Goal: Information Seeking & Learning: Learn about a topic

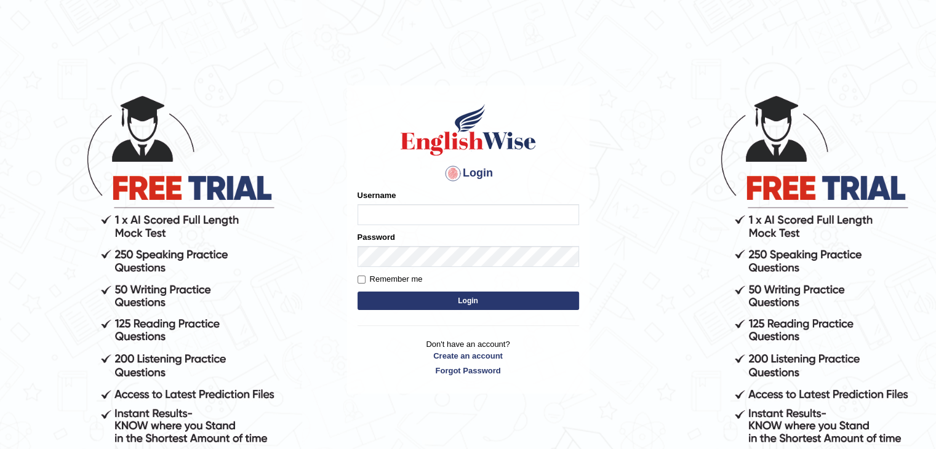
type input "Waseem1234"
click at [418, 334] on div "Login Please fix the following errors: Username Waseem1234 Password Remember me…" at bounding box center [468, 240] width 243 height 308
click at [362, 284] on input "Remember me" at bounding box center [362, 280] width 8 height 8
checkbox input "true"
click at [460, 300] on button "Login" at bounding box center [469, 301] width 222 height 18
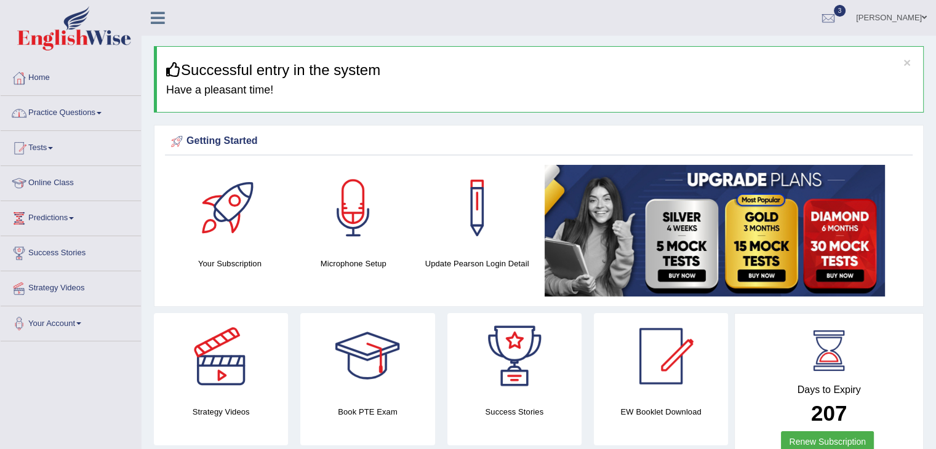
click at [74, 115] on link "Practice Questions" at bounding box center [71, 111] width 140 height 31
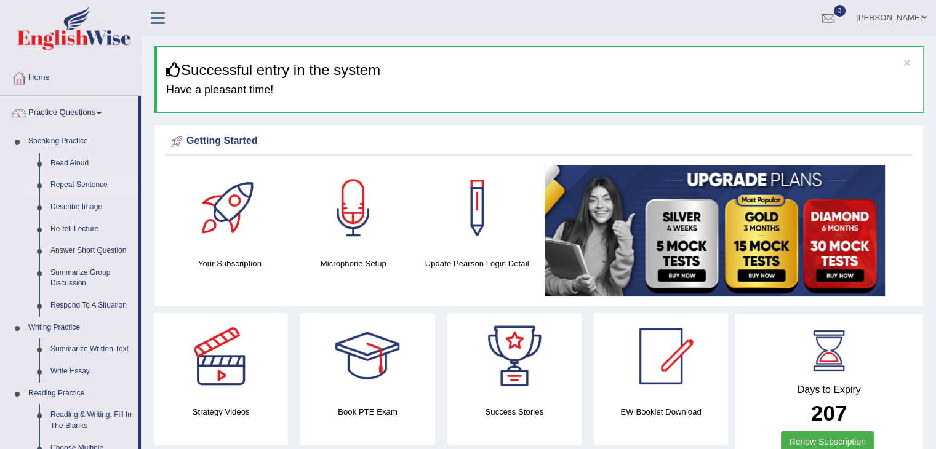
click at [82, 188] on link "Repeat Sentence" at bounding box center [91, 185] width 93 height 22
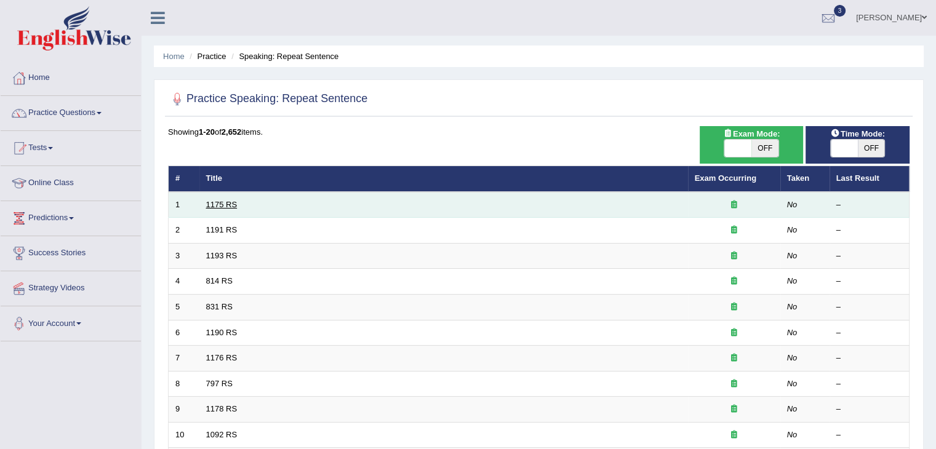
click at [222, 200] on link "1175 RS" at bounding box center [221, 204] width 31 height 9
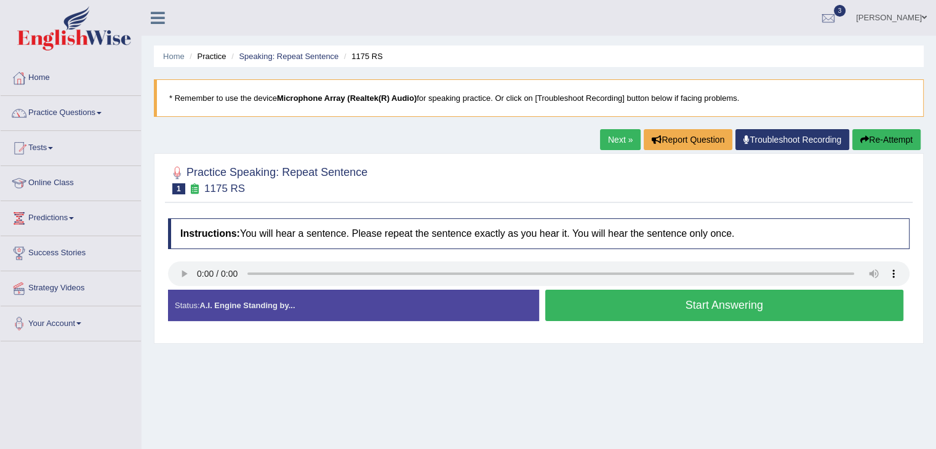
click at [725, 312] on button "Start Answering" at bounding box center [724, 305] width 359 height 31
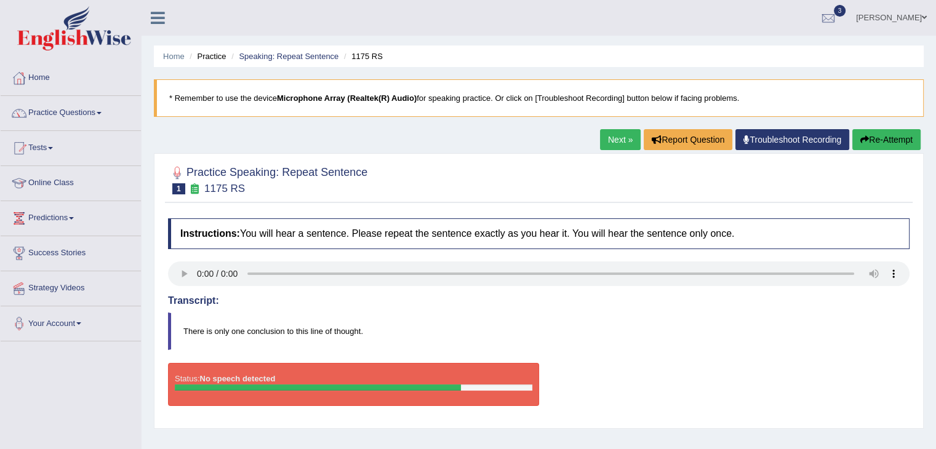
click at [897, 135] on button "Re-Attempt" at bounding box center [887, 139] width 68 height 21
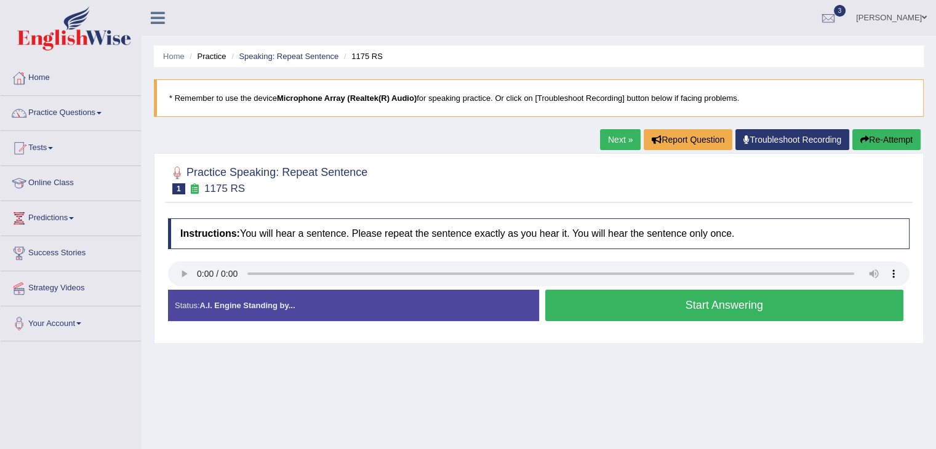
click at [697, 304] on button "Start Answering" at bounding box center [724, 305] width 359 height 31
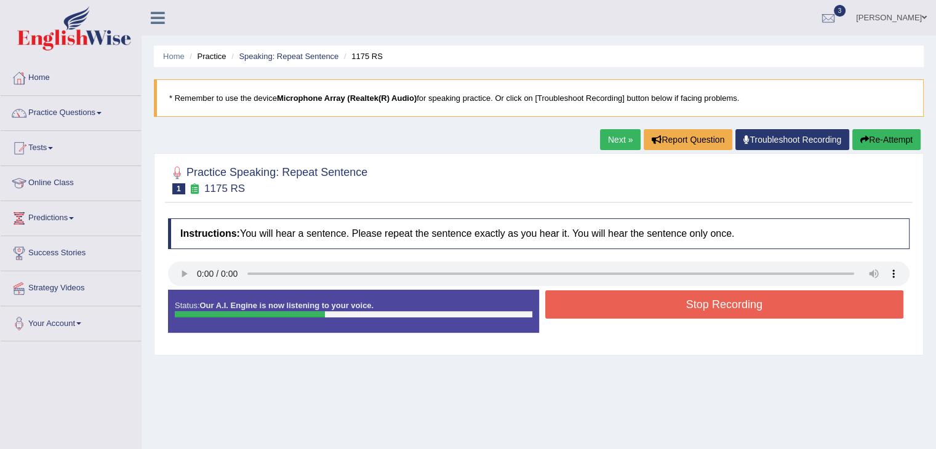
click at [697, 304] on button "Stop Recording" at bounding box center [724, 305] width 359 height 28
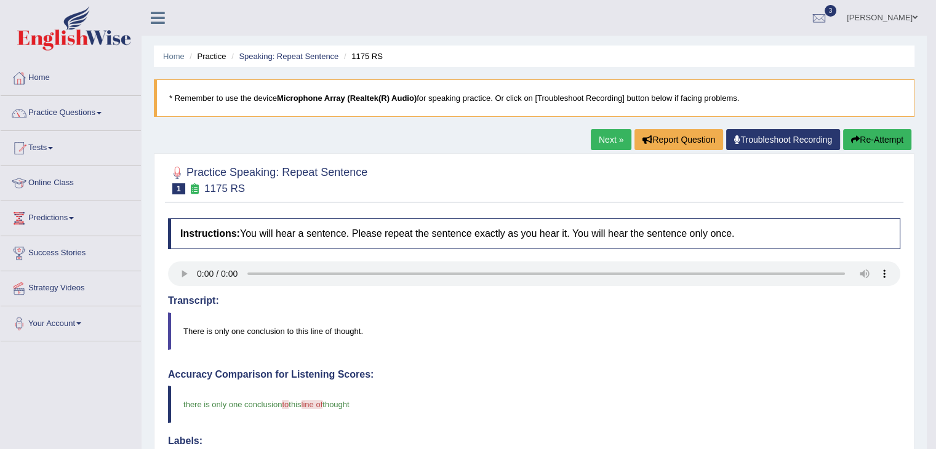
click at [612, 141] on link "Next »" at bounding box center [611, 139] width 41 height 21
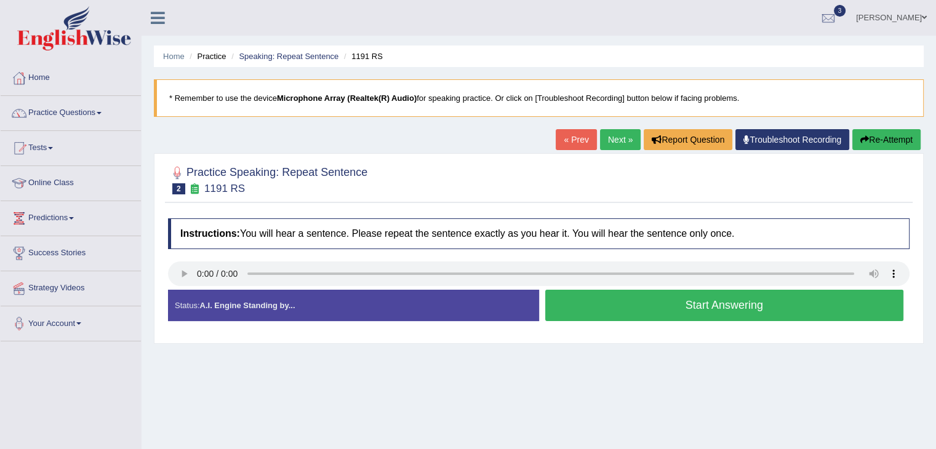
click at [737, 304] on button "Start Answering" at bounding box center [724, 305] width 359 height 31
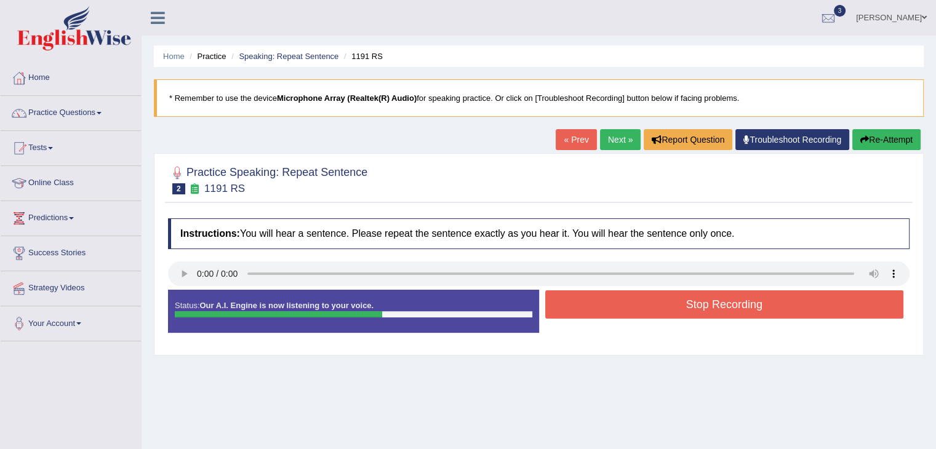
click at [737, 304] on button "Stop Recording" at bounding box center [724, 305] width 359 height 28
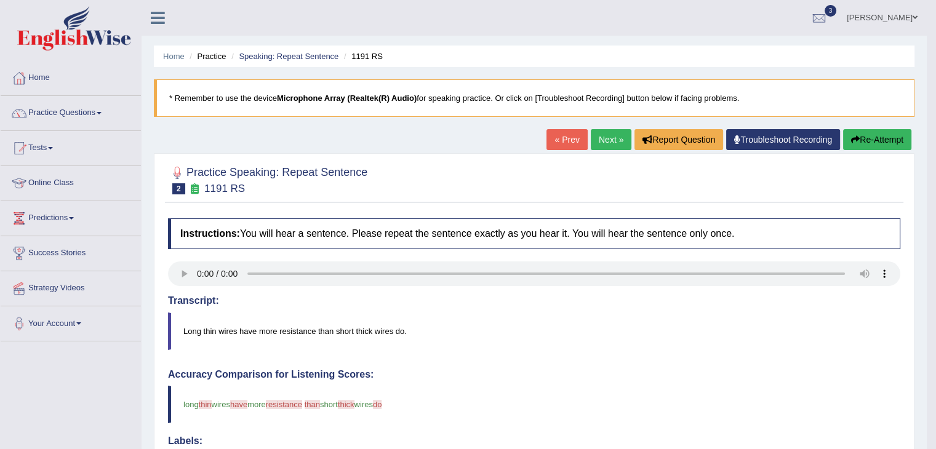
click at [608, 137] on link "Next »" at bounding box center [611, 139] width 41 height 21
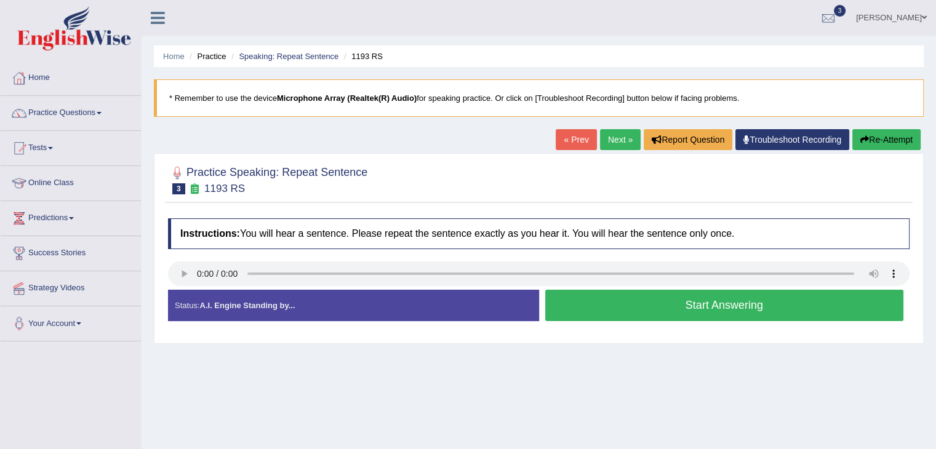
click at [660, 306] on button "Start Answering" at bounding box center [724, 305] width 359 height 31
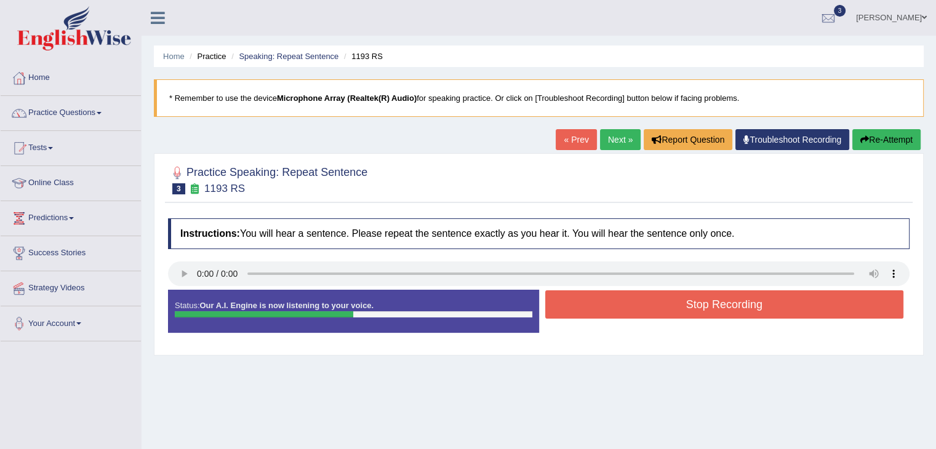
click at [660, 306] on button "Stop Recording" at bounding box center [724, 305] width 359 height 28
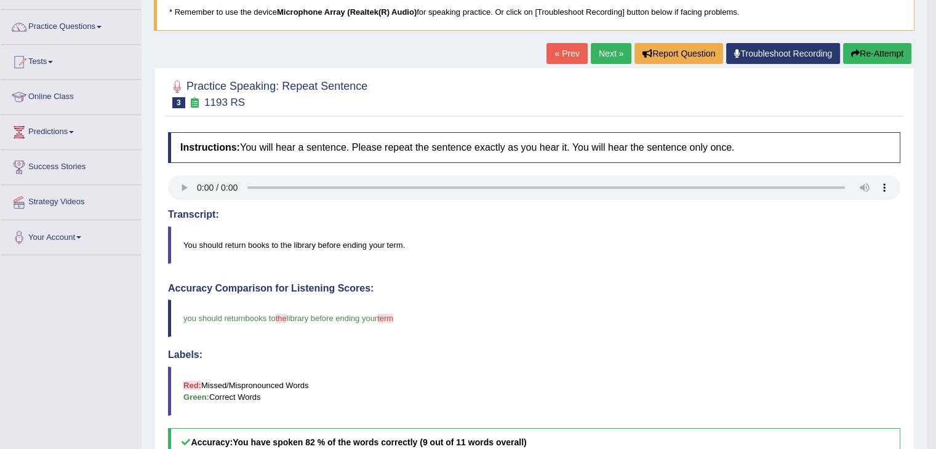
scroll to position [79, 0]
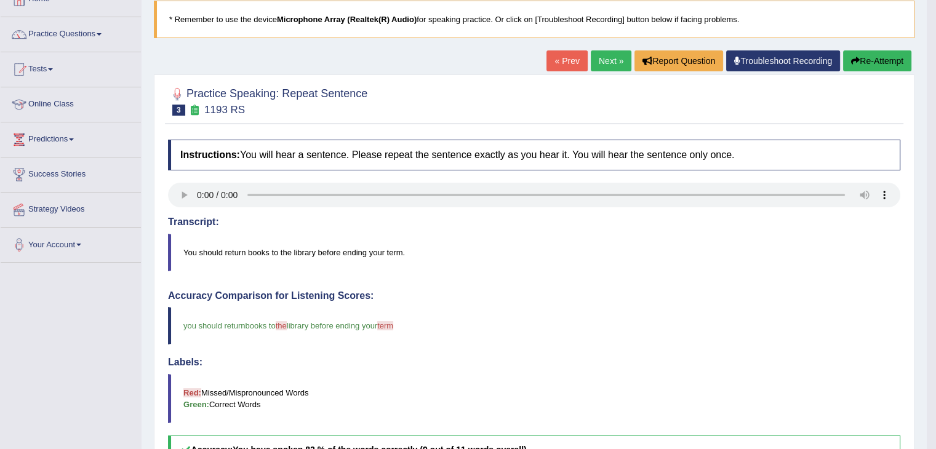
click at [598, 60] on link "Next »" at bounding box center [611, 60] width 41 height 21
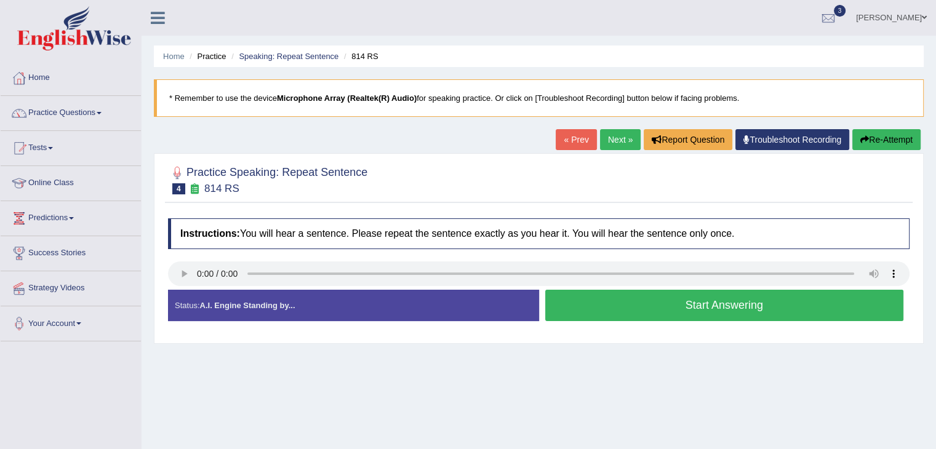
click at [717, 304] on button "Start Answering" at bounding box center [724, 305] width 359 height 31
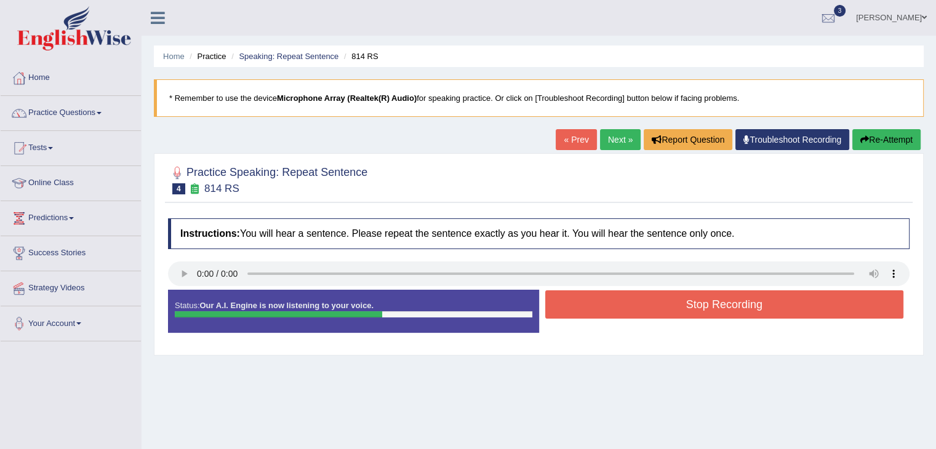
click at [717, 304] on button "Stop Recording" at bounding box center [724, 305] width 359 height 28
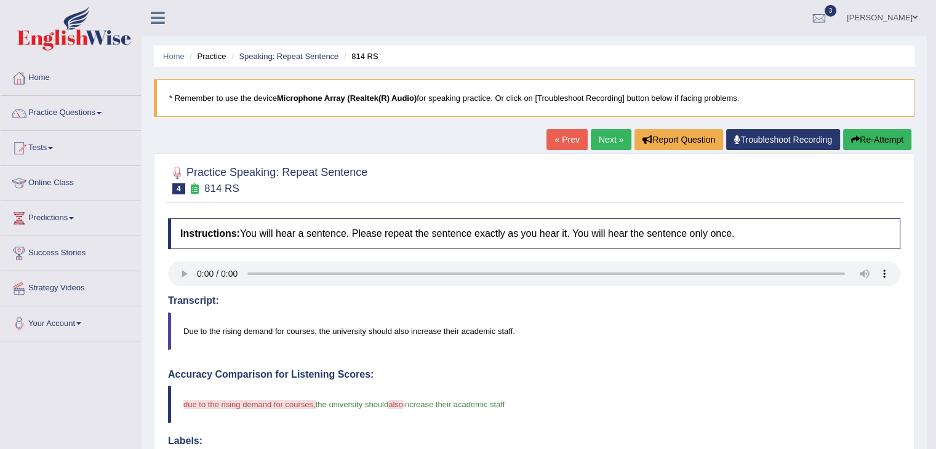
click at [603, 138] on link "Next »" at bounding box center [611, 139] width 41 height 21
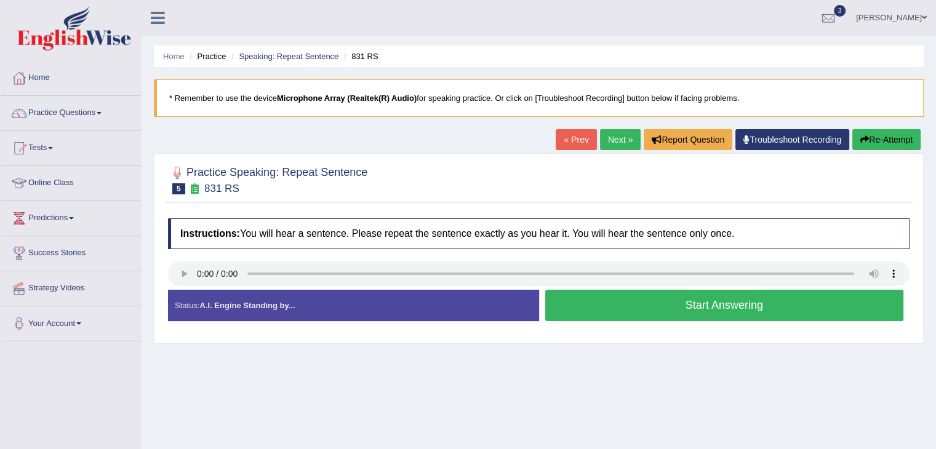
click at [750, 302] on button "Start Answering" at bounding box center [724, 305] width 359 height 31
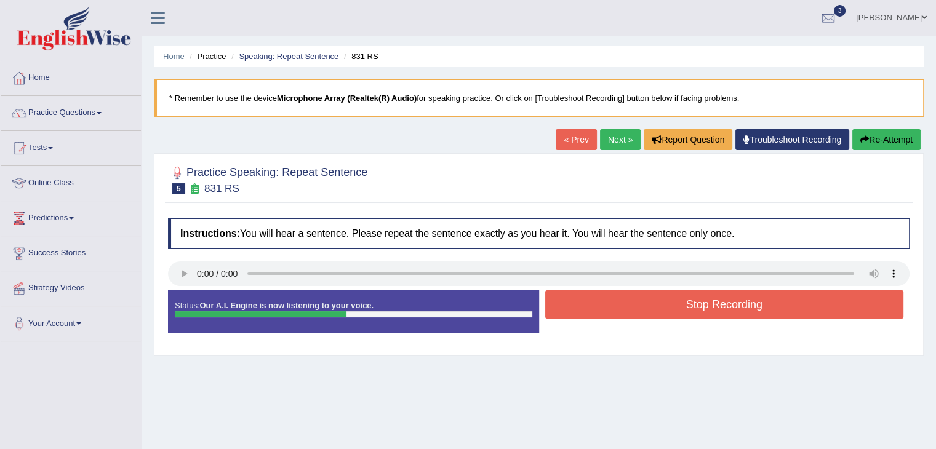
click at [750, 302] on button "Stop Recording" at bounding box center [724, 305] width 359 height 28
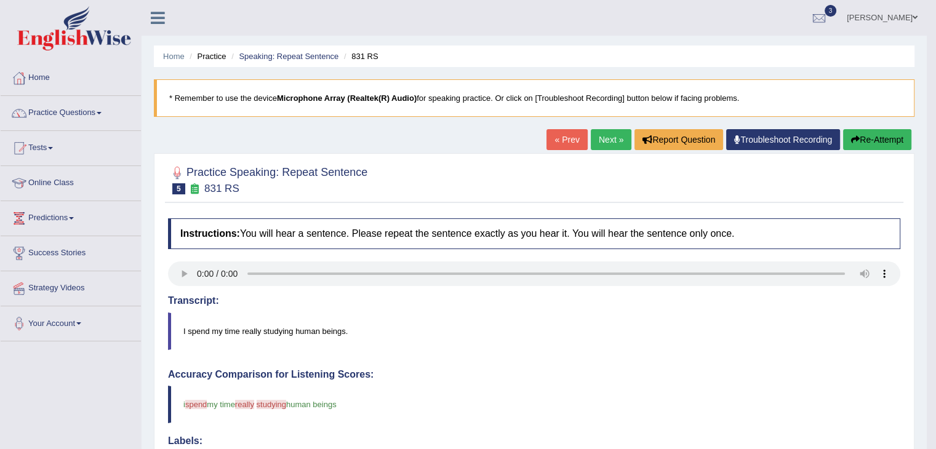
click at [606, 134] on link "Next »" at bounding box center [611, 139] width 41 height 21
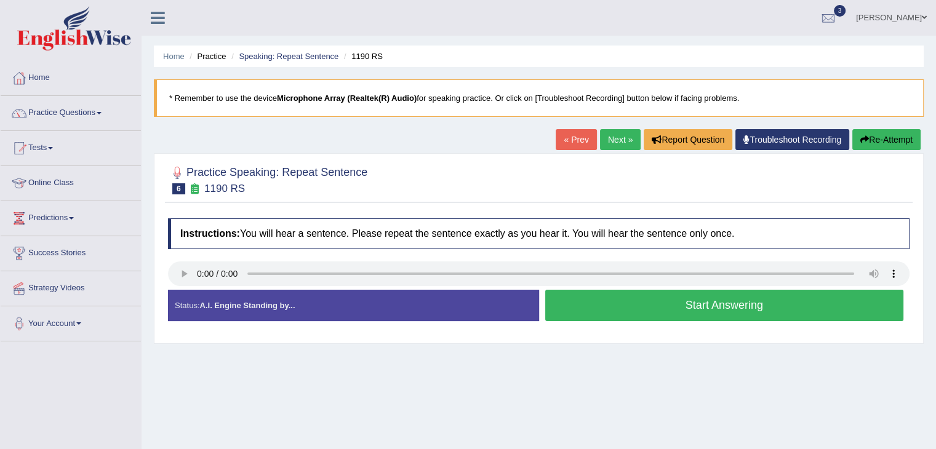
click at [685, 307] on button "Start Answering" at bounding box center [724, 305] width 359 height 31
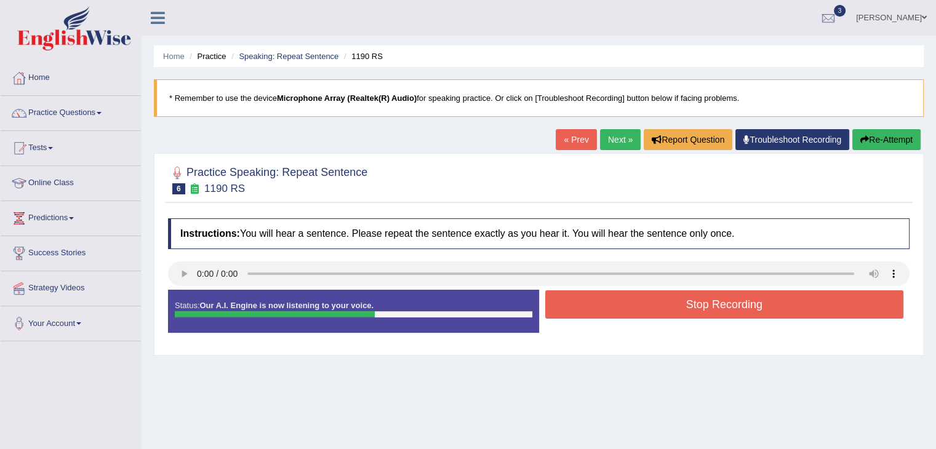
click at [685, 307] on button "Stop Recording" at bounding box center [724, 305] width 359 height 28
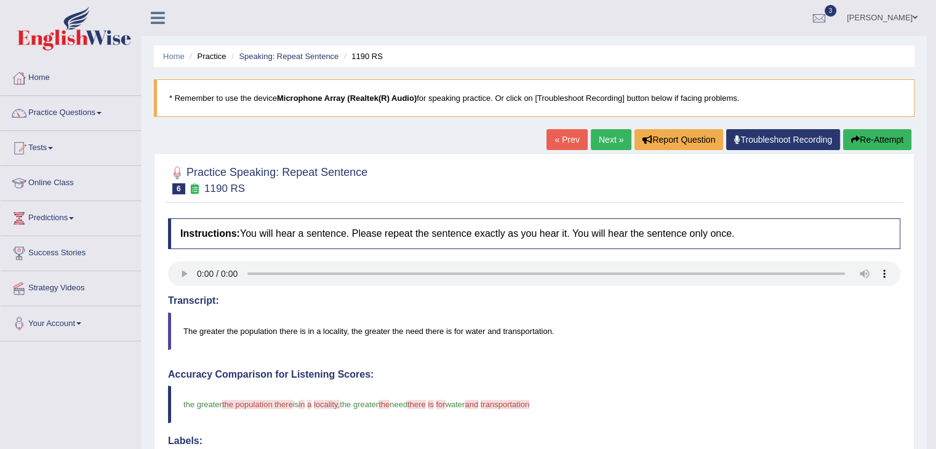
click at [609, 137] on link "Next »" at bounding box center [611, 139] width 41 height 21
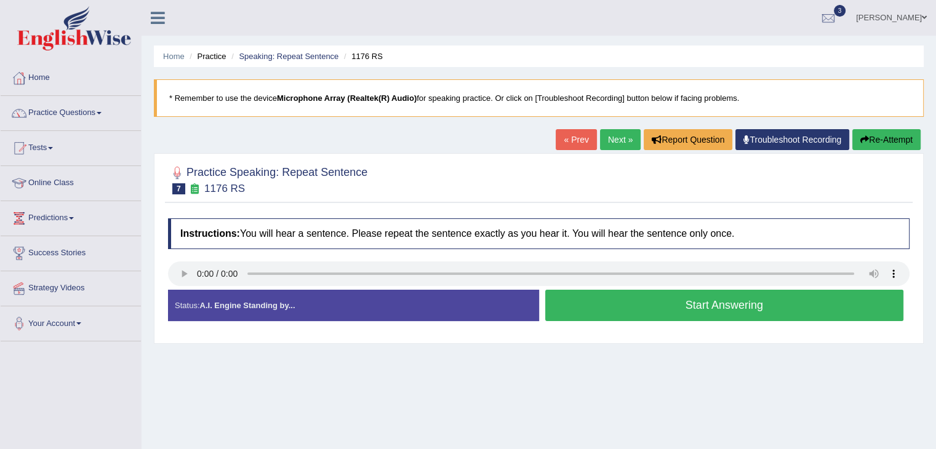
click at [625, 313] on button "Start Answering" at bounding box center [724, 305] width 359 height 31
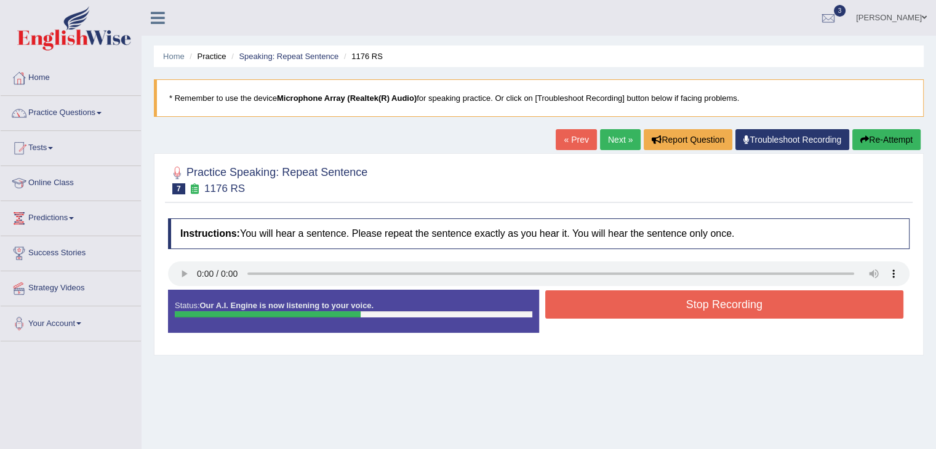
click at [625, 313] on button "Stop Recording" at bounding box center [724, 305] width 359 height 28
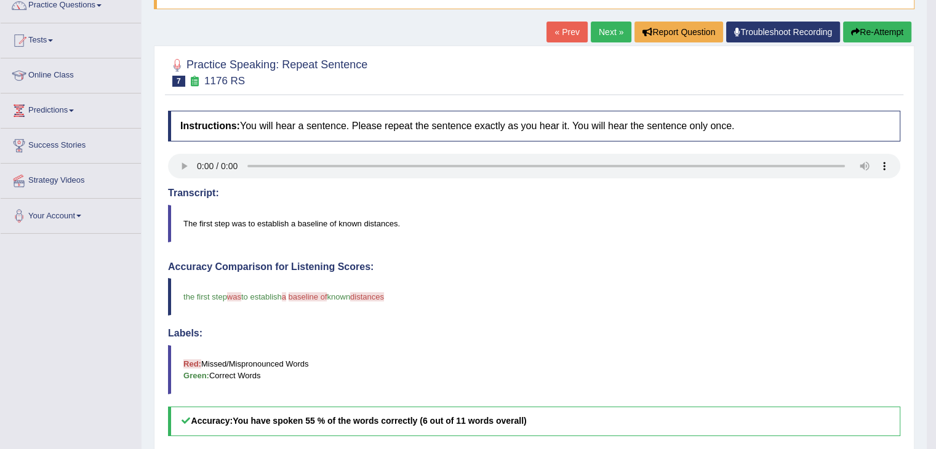
scroll to position [98, 0]
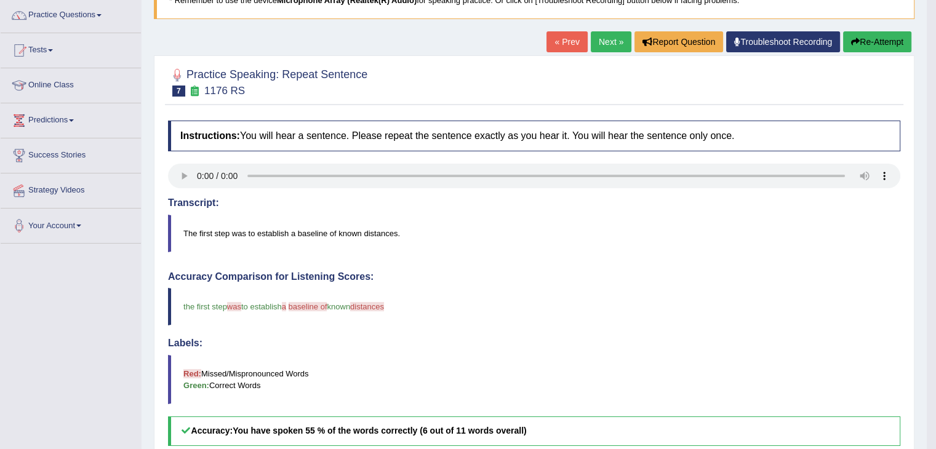
click at [609, 44] on link "Next »" at bounding box center [611, 41] width 41 height 21
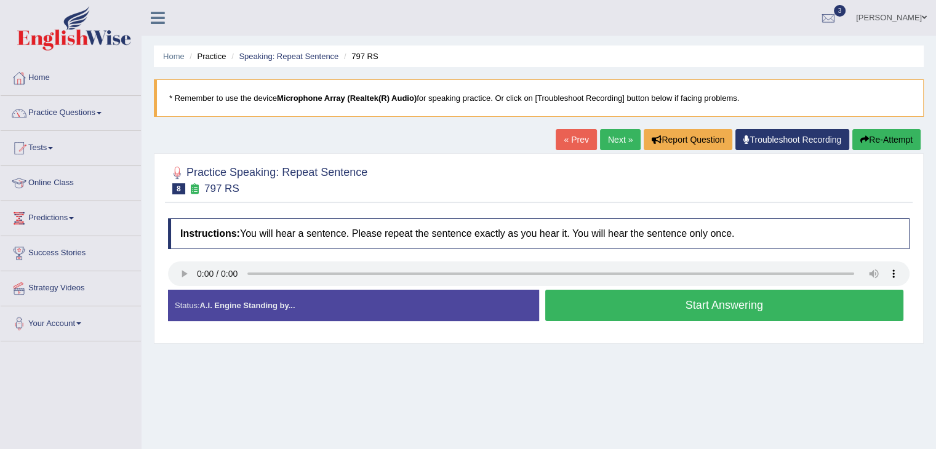
click at [678, 304] on button "Start Answering" at bounding box center [724, 305] width 359 height 31
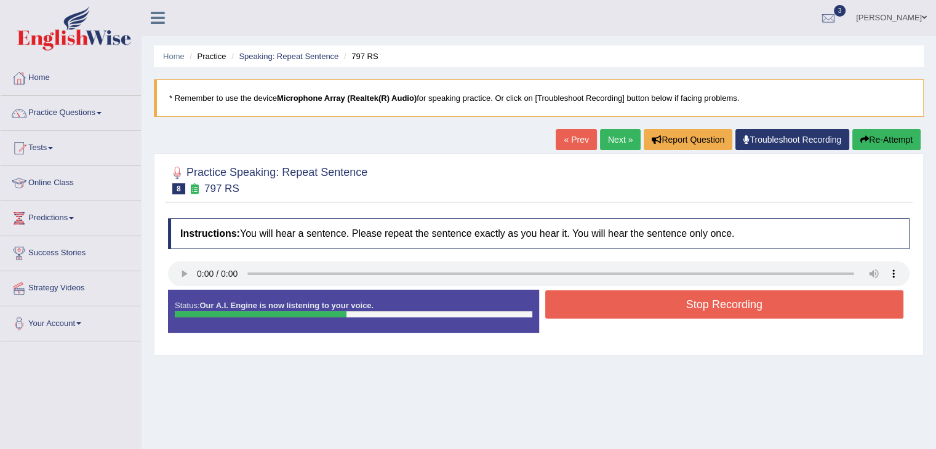
click at [678, 304] on button "Stop Recording" at bounding box center [724, 305] width 359 height 28
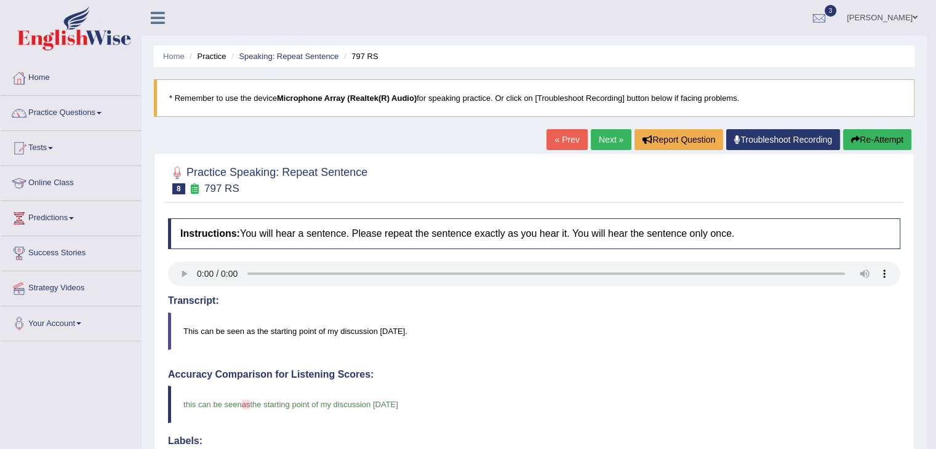
click at [610, 141] on link "Next »" at bounding box center [611, 139] width 41 height 21
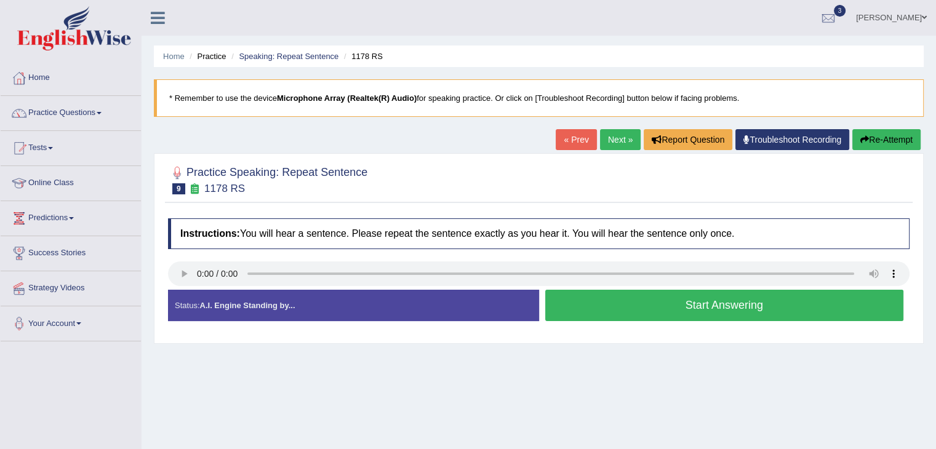
click at [623, 315] on button "Start Answering" at bounding box center [724, 305] width 359 height 31
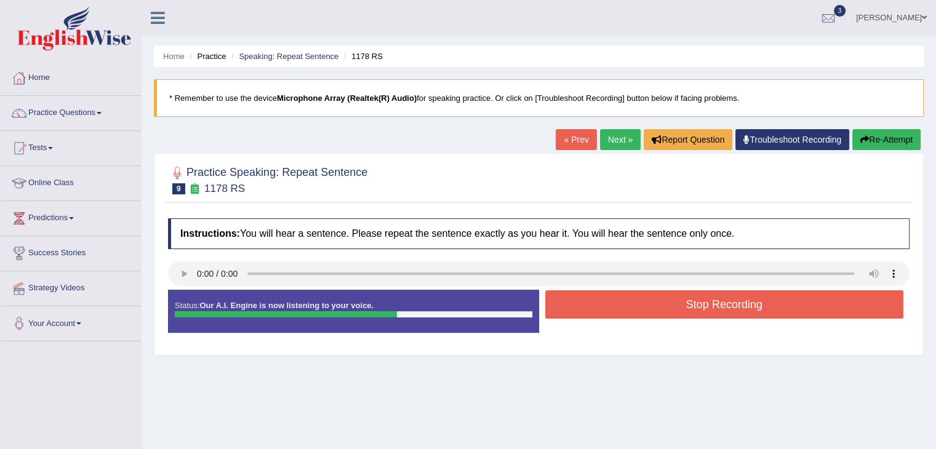
click at [623, 315] on button "Stop Recording" at bounding box center [724, 305] width 359 height 28
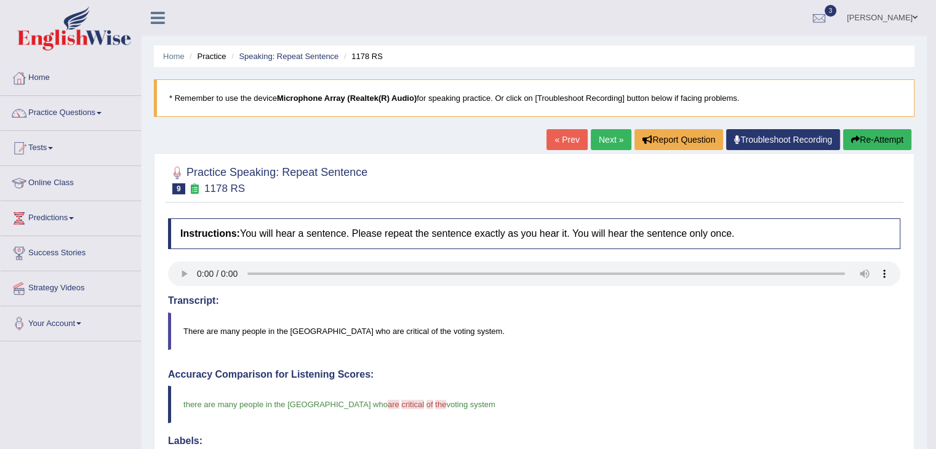
click at [606, 144] on link "Next »" at bounding box center [611, 139] width 41 height 21
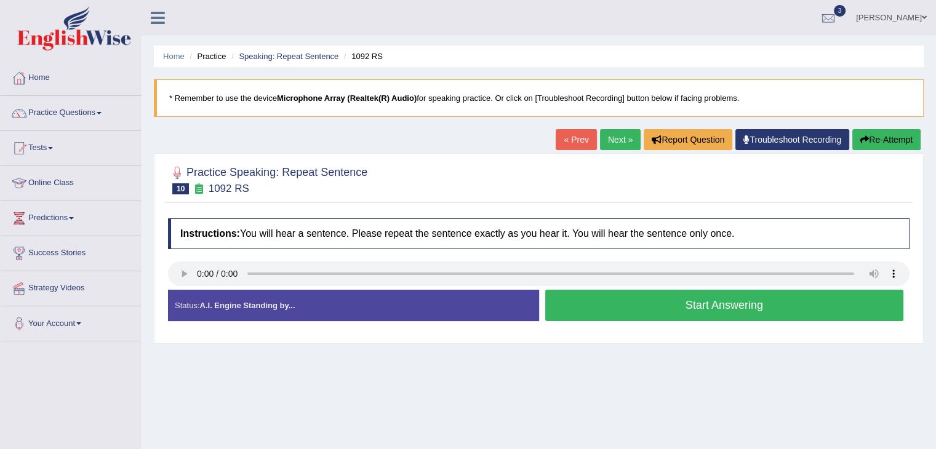
click at [706, 301] on button "Start Answering" at bounding box center [724, 305] width 359 height 31
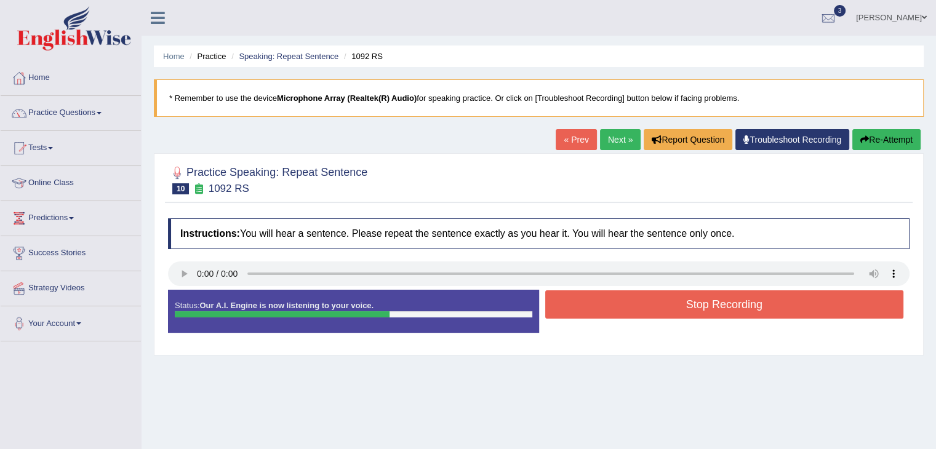
click at [706, 301] on button "Stop Recording" at bounding box center [724, 305] width 359 height 28
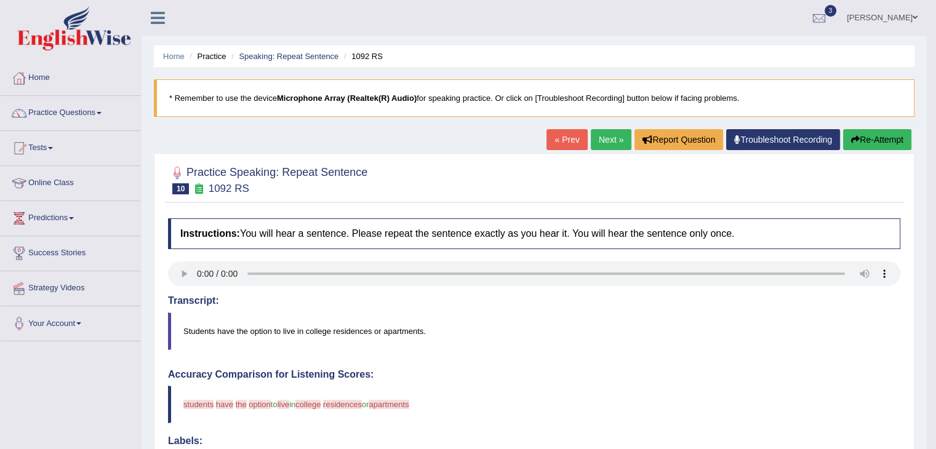
click at [602, 137] on link "Next »" at bounding box center [611, 139] width 41 height 21
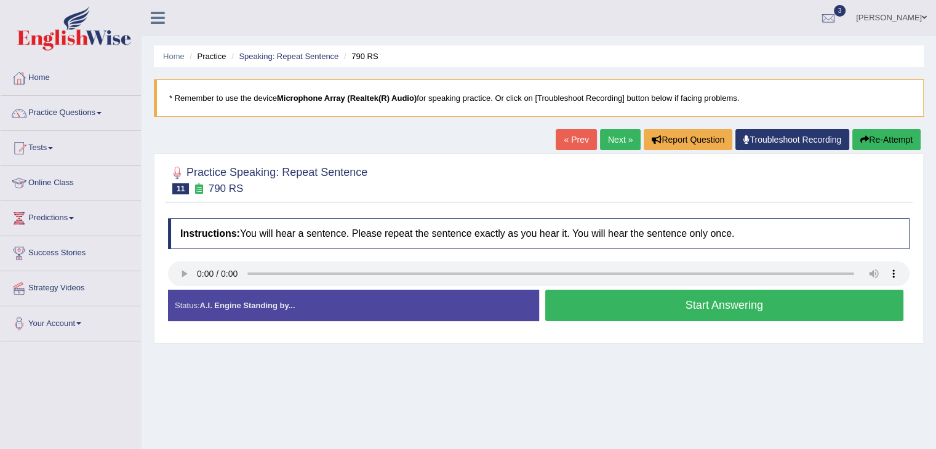
click at [631, 304] on button "Start Answering" at bounding box center [724, 305] width 359 height 31
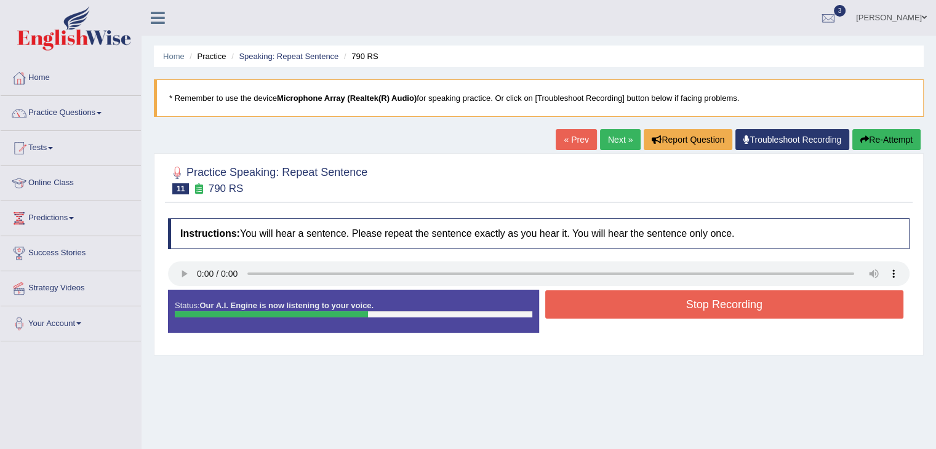
click at [665, 304] on button "Stop Recording" at bounding box center [724, 305] width 359 height 28
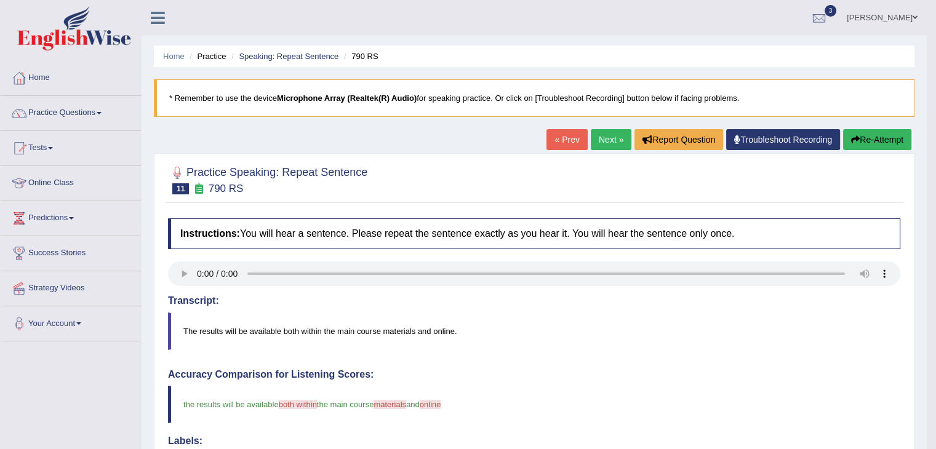
click at [604, 134] on link "Next »" at bounding box center [611, 139] width 41 height 21
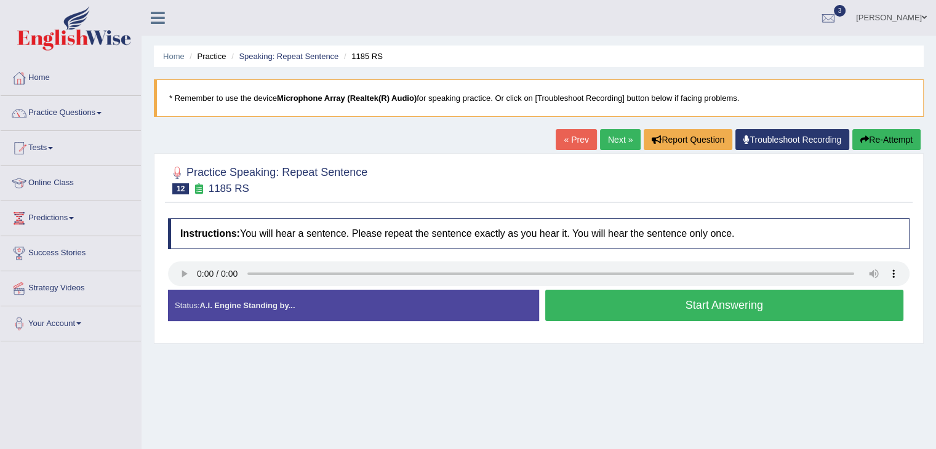
click at [682, 302] on button "Start Answering" at bounding box center [724, 305] width 359 height 31
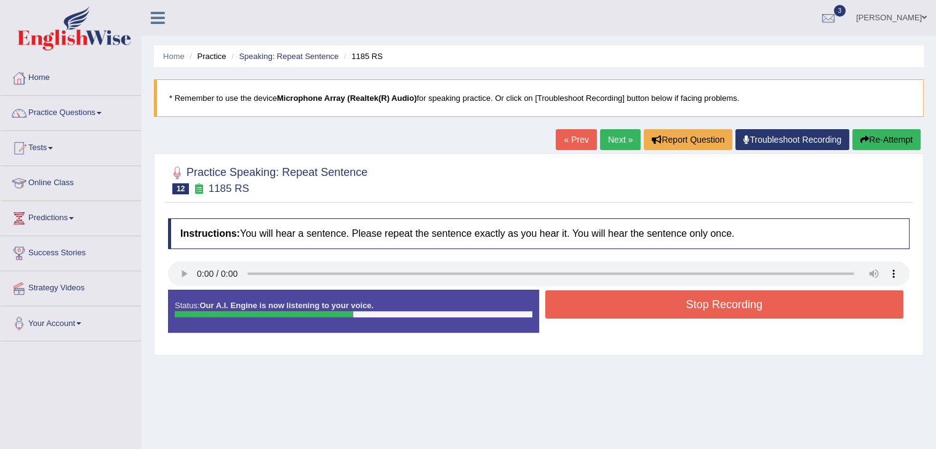
click at [682, 302] on button "Stop Recording" at bounding box center [724, 305] width 359 height 28
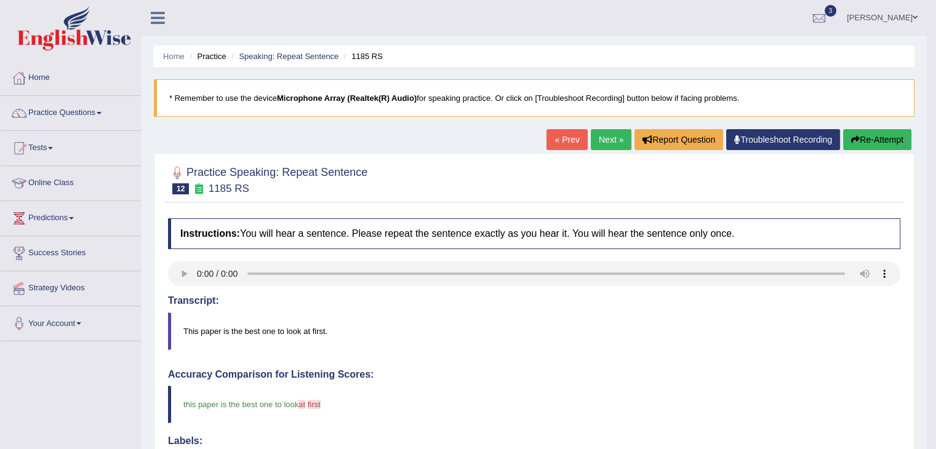
click at [606, 143] on link "Next »" at bounding box center [611, 139] width 41 height 21
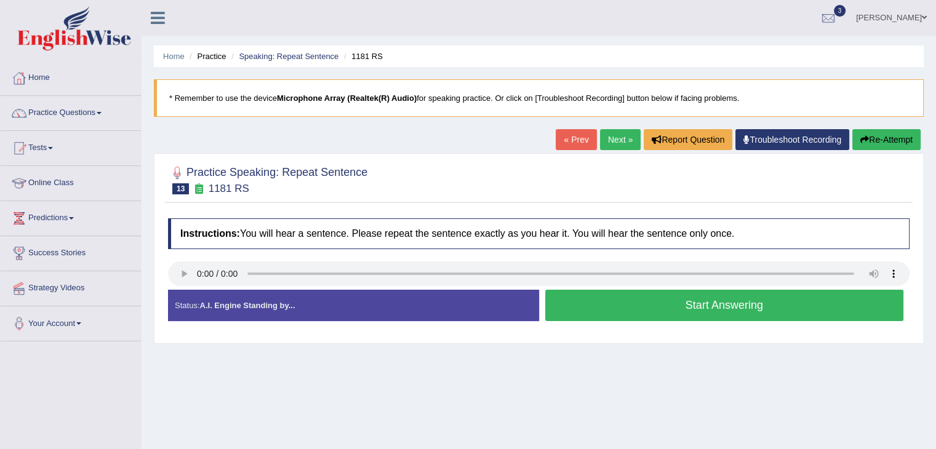
click at [635, 305] on button "Start Answering" at bounding box center [724, 305] width 359 height 31
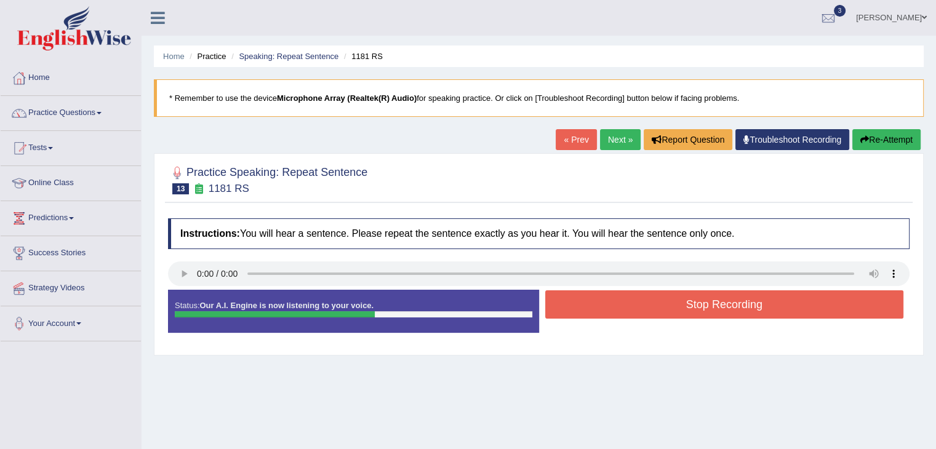
click at [635, 305] on button "Stop Recording" at bounding box center [724, 305] width 359 height 28
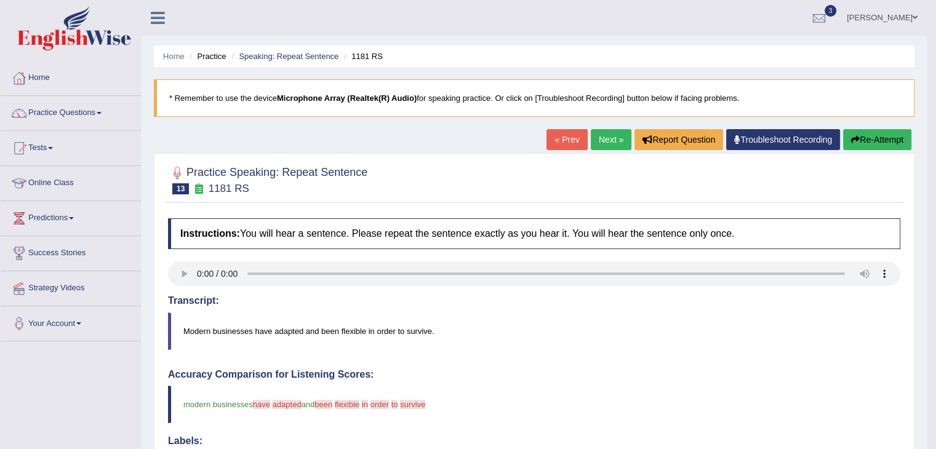
click at [608, 143] on link "Next »" at bounding box center [611, 139] width 41 height 21
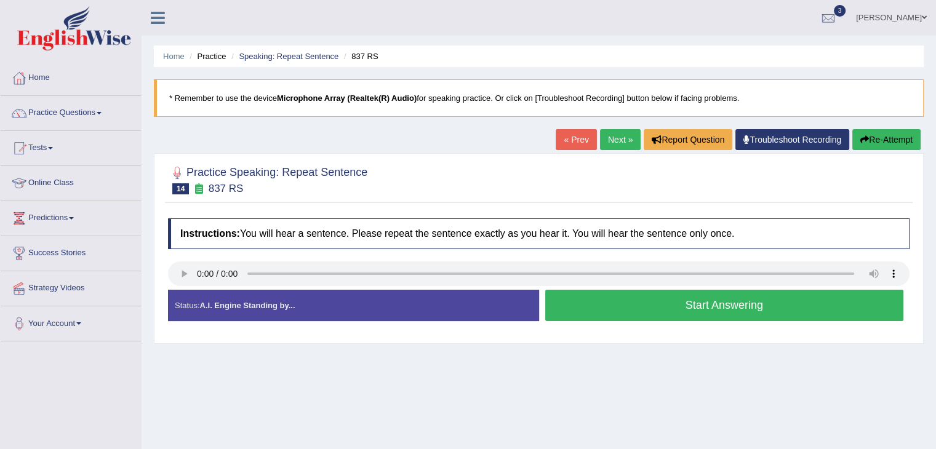
click at [680, 303] on button "Start Answering" at bounding box center [724, 305] width 359 height 31
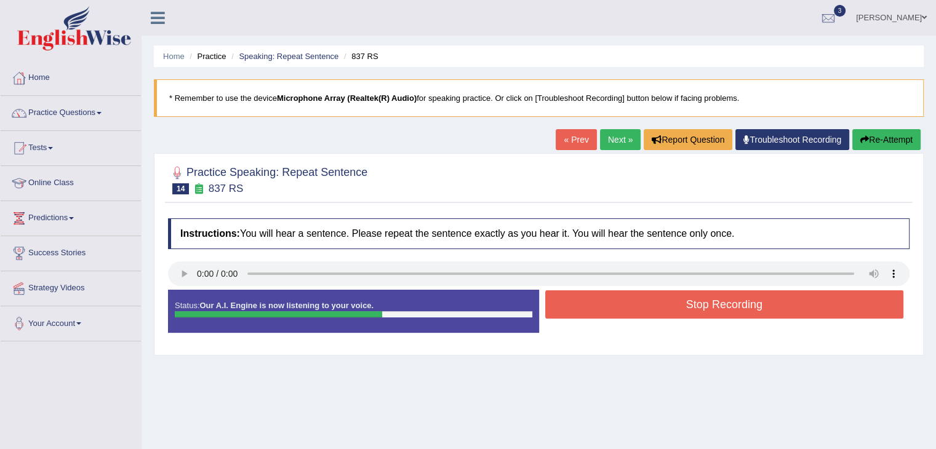
click at [680, 303] on button "Stop Recording" at bounding box center [724, 305] width 359 height 28
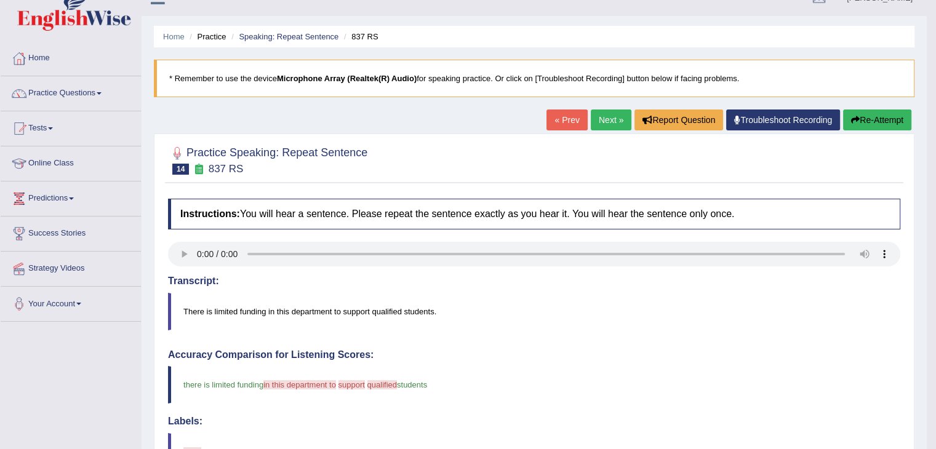
scroll to position [12, 0]
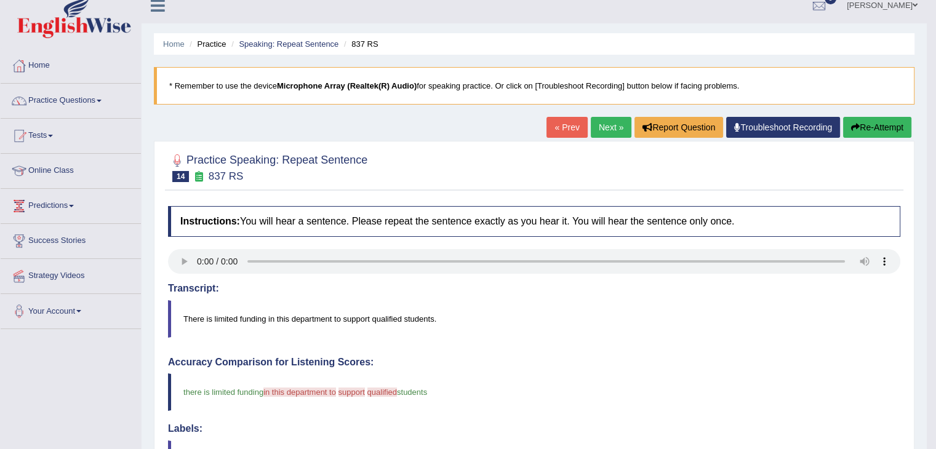
click at [608, 126] on link "Next »" at bounding box center [611, 127] width 41 height 21
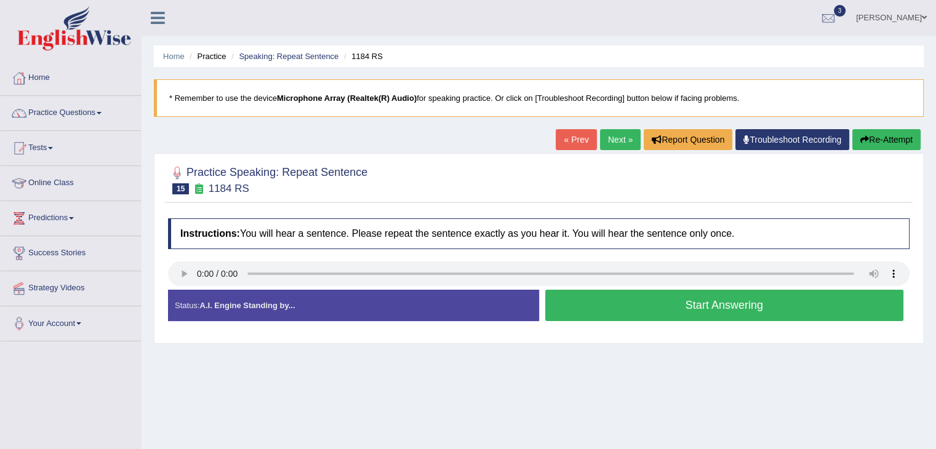
click at [659, 312] on button "Start Answering" at bounding box center [724, 305] width 359 height 31
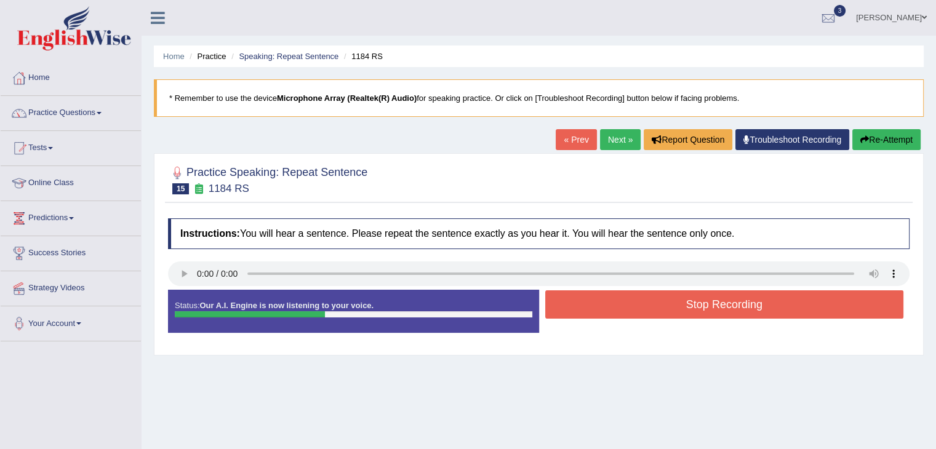
click at [659, 312] on button "Stop Recording" at bounding box center [724, 305] width 359 height 28
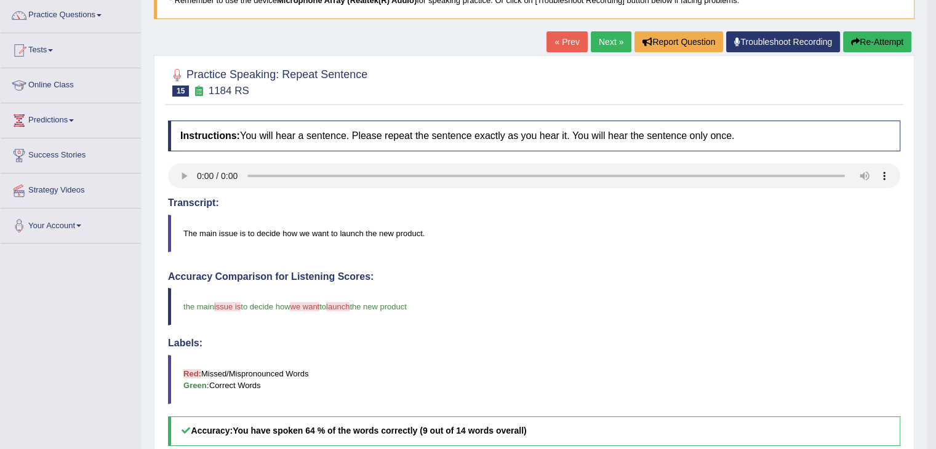
scroll to position [85, 0]
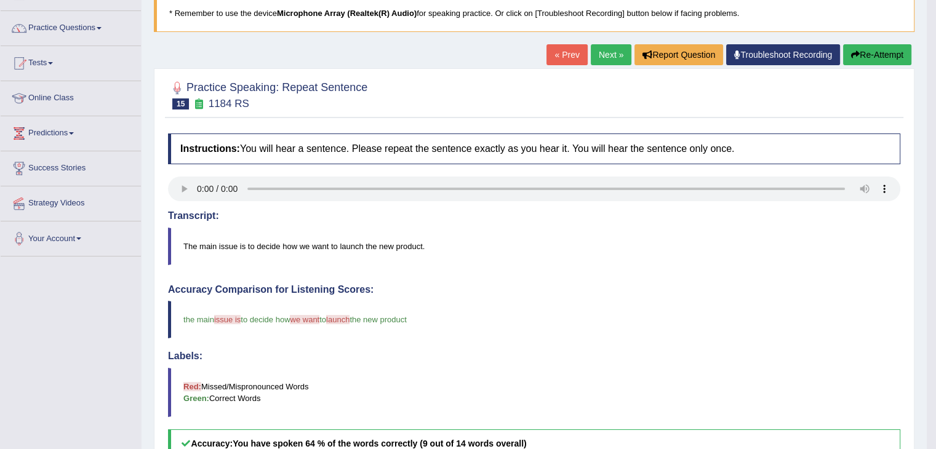
click at [605, 58] on link "Next »" at bounding box center [611, 54] width 41 height 21
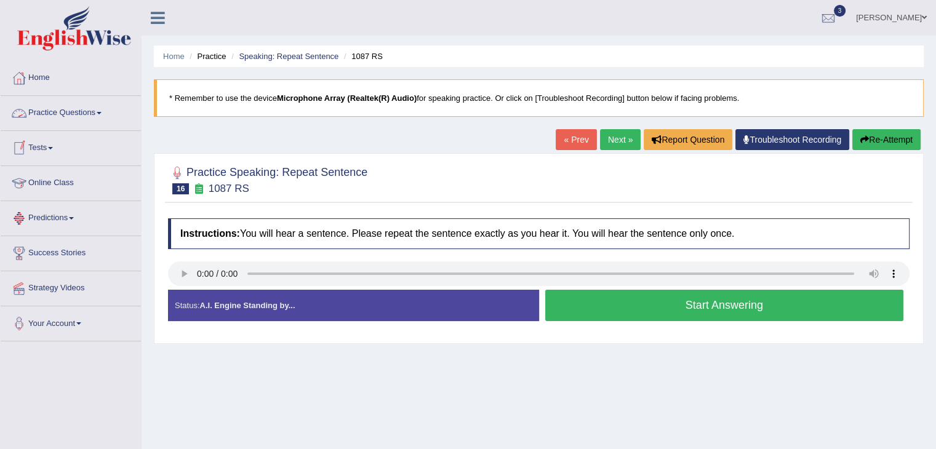
click at [101, 115] on link "Practice Questions" at bounding box center [71, 111] width 140 height 31
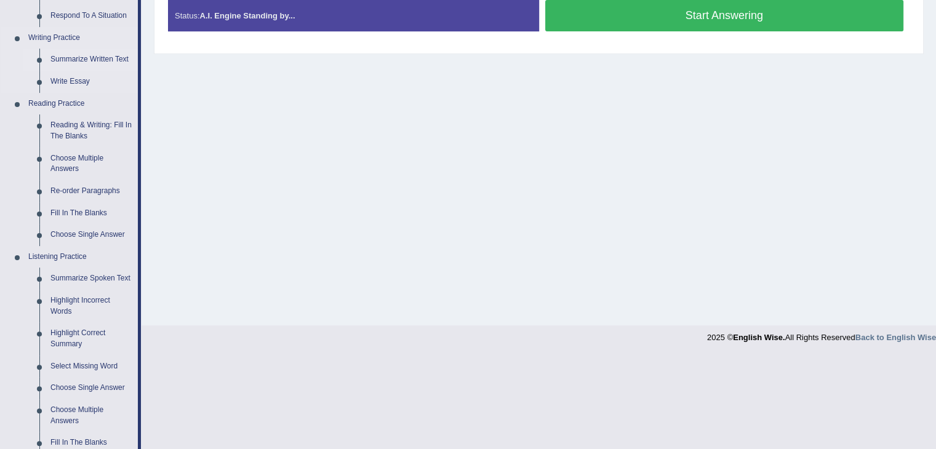
scroll to position [293, 0]
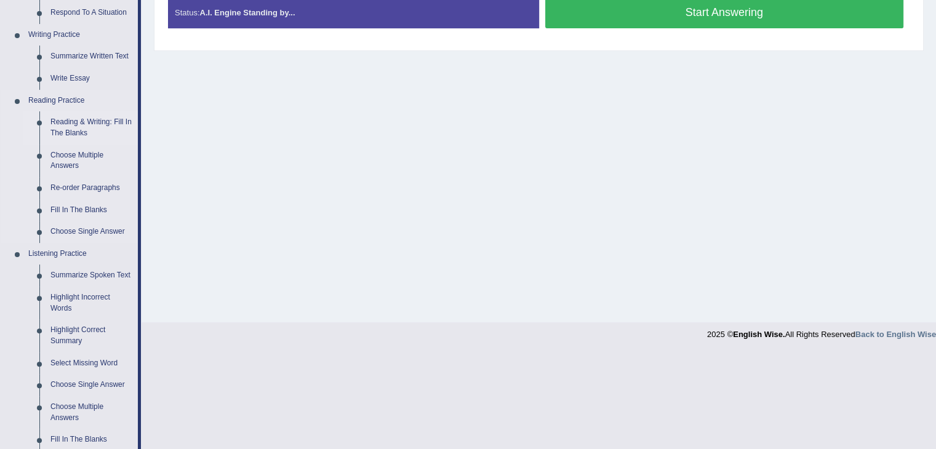
click at [64, 119] on link "Reading & Writing: Fill In The Blanks" at bounding box center [91, 127] width 93 height 33
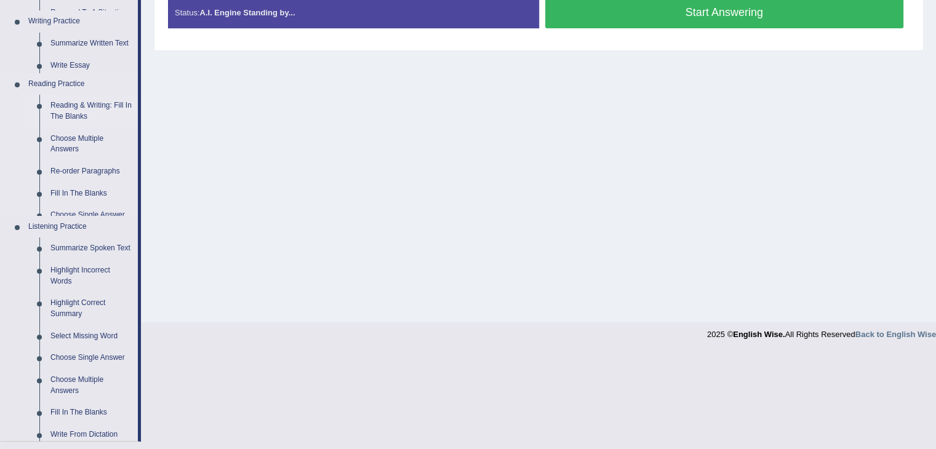
scroll to position [197, 0]
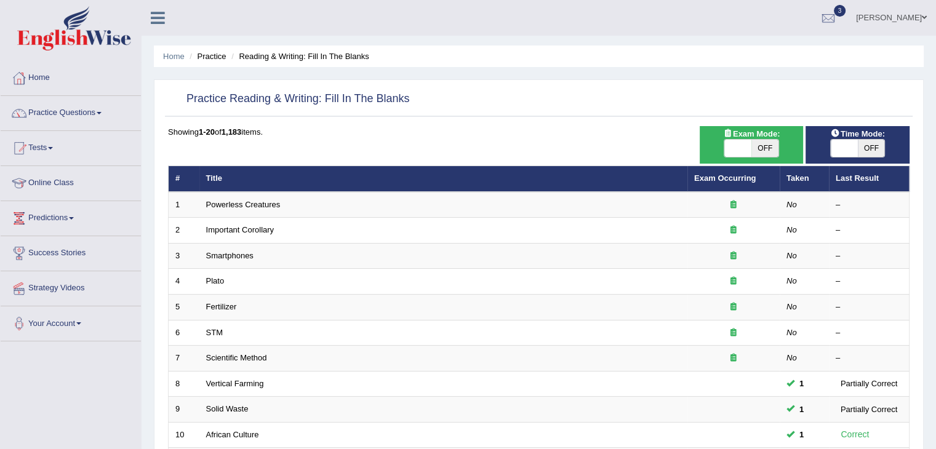
click at [244, 206] on link "Powerless Creatures" at bounding box center [243, 204] width 74 height 9
